Goal: Information Seeking & Learning: Learn about a topic

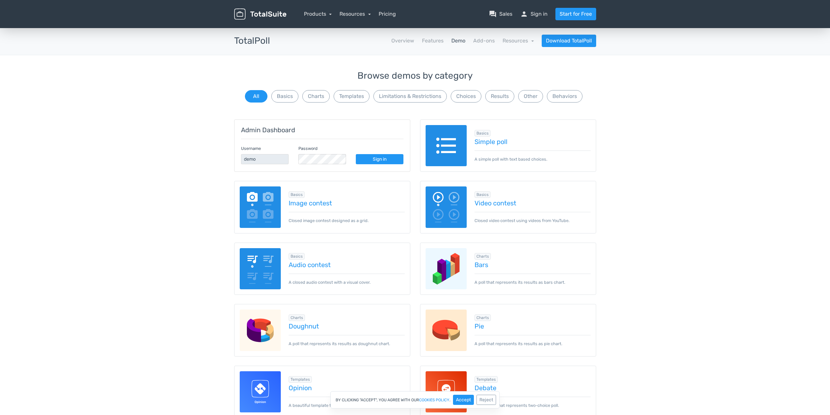
click at [382, 159] on link "Sign in" at bounding box center [380, 159] width 48 height 10
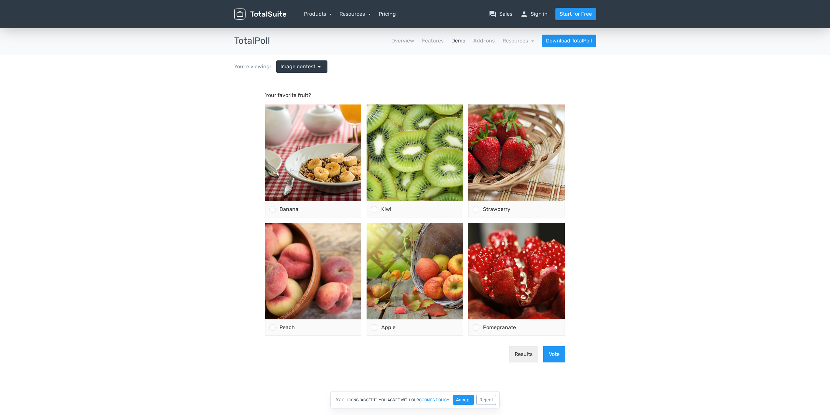
click at [112, 161] on body "Your favorite fruit? Banana" at bounding box center [415, 235] width 830 height 315
